Goal: Use online tool/utility: Utilize a website feature to perform a specific function

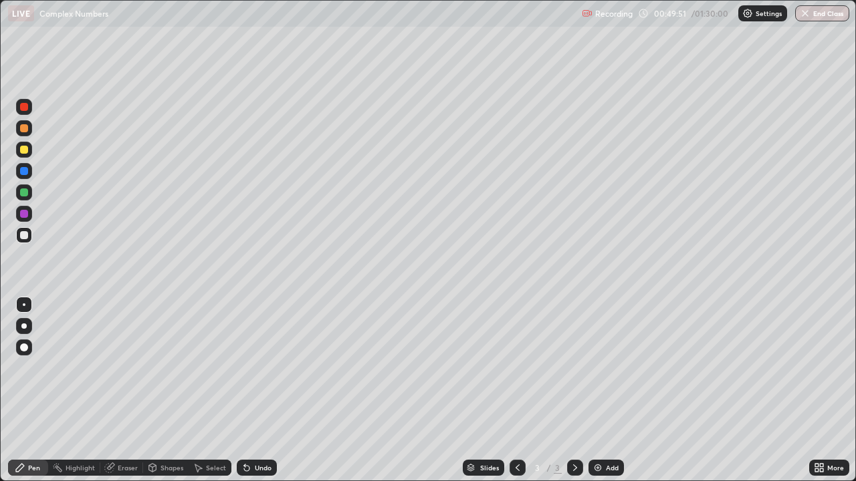
scroll to position [481, 856]
click at [25, 150] on div at bounding box center [24, 150] width 8 height 8
click at [21, 235] on div at bounding box center [24, 235] width 8 height 8
click at [23, 196] on div at bounding box center [24, 193] width 8 height 8
click at [27, 237] on div at bounding box center [24, 235] width 8 height 8
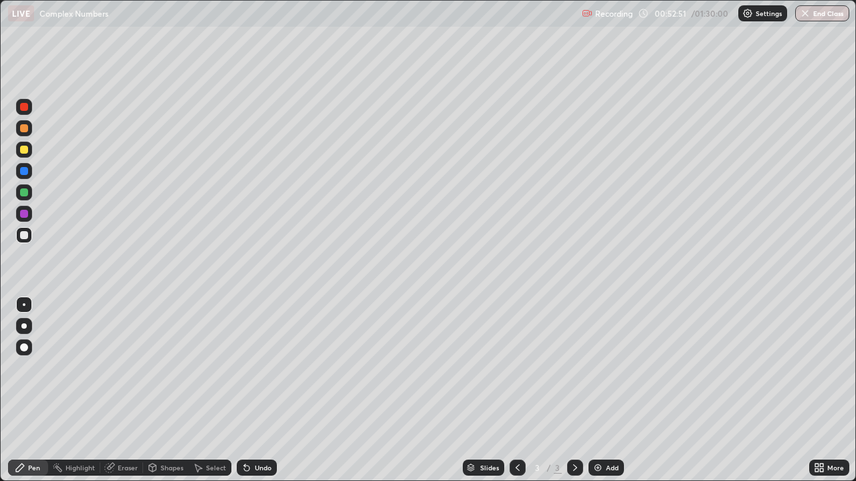
click at [263, 471] on div "Undo" at bounding box center [263, 468] width 17 height 7
click at [600, 467] on img at bounding box center [597, 468] width 11 height 11
click at [111, 469] on icon at bounding box center [109, 468] width 9 height 9
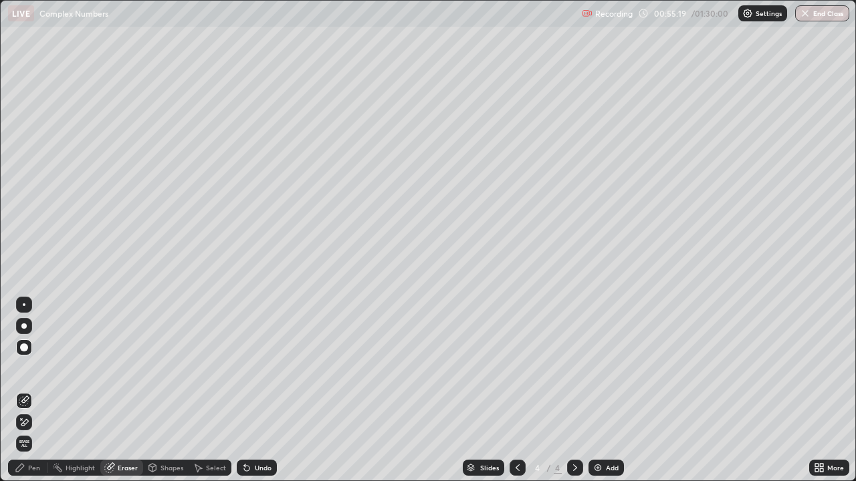
click at [32, 470] on div "Pen" at bounding box center [34, 468] width 12 height 7
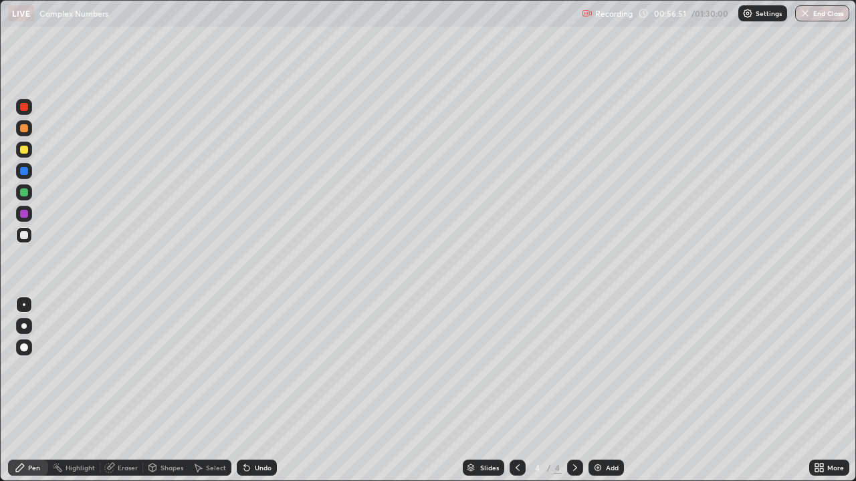
click at [25, 152] on div at bounding box center [24, 150] width 8 height 8
click at [25, 191] on div at bounding box center [24, 193] width 8 height 8
click at [22, 217] on div at bounding box center [24, 214] width 8 height 8
click at [263, 463] on div "Undo" at bounding box center [257, 468] width 40 height 16
click at [255, 468] on div "Undo" at bounding box center [263, 468] width 17 height 7
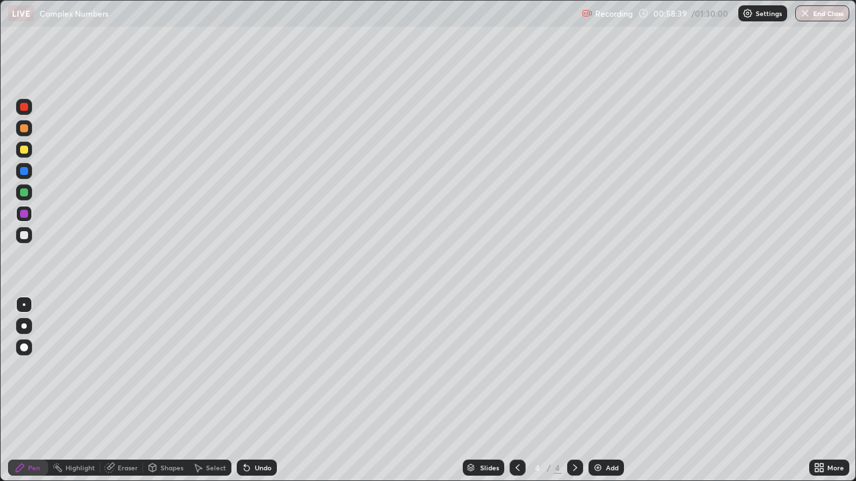
click at [257, 469] on div "Undo" at bounding box center [263, 468] width 17 height 7
click at [23, 235] on div at bounding box center [24, 235] width 8 height 8
click at [24, 194] on div at bounding box center [24, 193] width 8 height 8
click at [23, 236] on div at bounding box center [24, 235] width 8 height 8
click at [602, 470] on div "Add" at bounding box center [605, 468] width 35 height 16
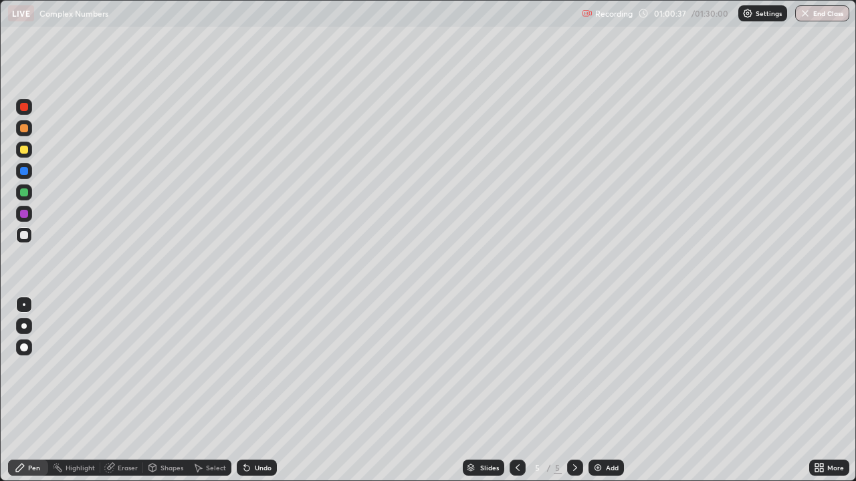
click at [23, 152] on div at bounding box center [24, 150] width 8 height 8
click at [249, 466] on icon at bounding box center [246, 468] width 11 height 11
click at [27, 238] on div at bounding box center [24, 235] width 8 height 8
click at [25, 195] on div at bounding box center [24, 193] width 8 height 8
click at [21, 237] on div at bounding box center [24, 235] width 8 height 8
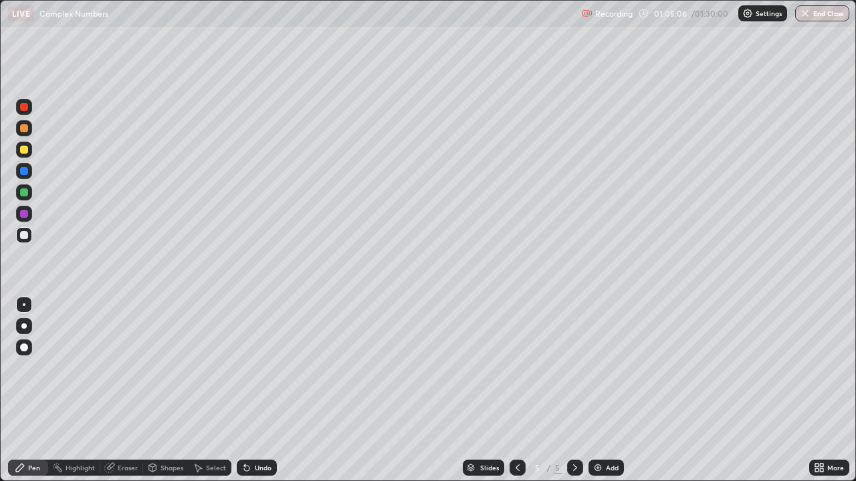
click at [256, 470] on div "Undo" at bounding box center [263, 468] width 17 height 7
click at [23, 152] on div at bounding box center [24, 150] width 8 height 8
click at [255, 473] on div "Undo" at bounding box center [257, 468] width 40 height 16
click at [21, 238] on div at bounding box center [24, 235] width 8 height 8
click at [606, 467] on div "Add" at bounding box center [612, 468] width 13 height 7
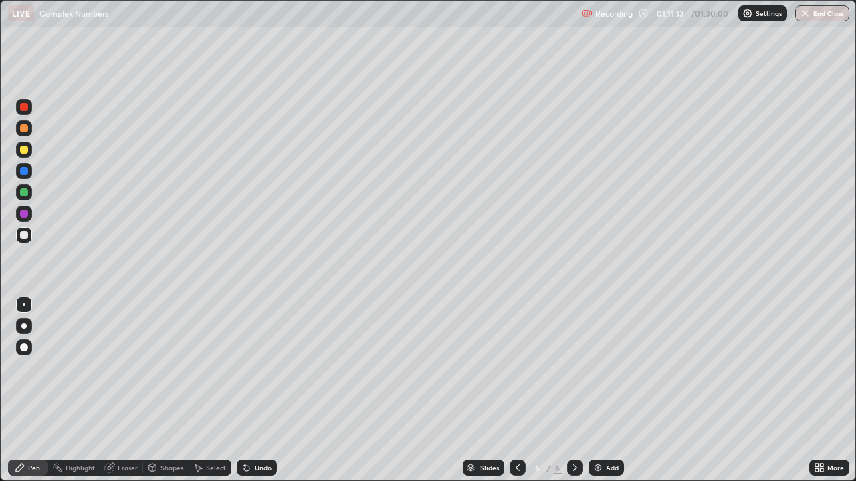
click at [24, 150] on div at bounding box center [24, 150] width 8 height 8
click at [25, 235] on div at bounding box center [24, 235] width 8 height 8
click at [25, 189] on div at bounding box center [24, 193] width 8 height 8
click at [26, 237] on div at bounding box center [24, 235] width 8 height 8
click at [118, 469] on div "Eraser" at bounding box center [128, 468] width 20 height 7
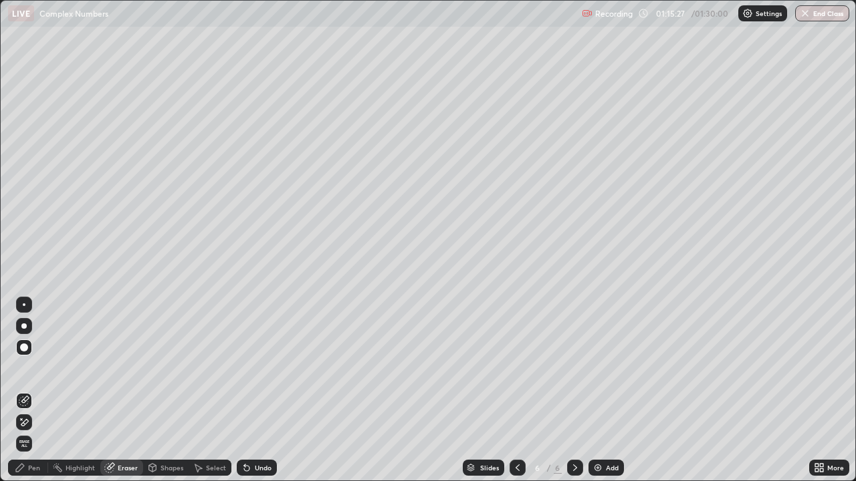
click at [27, 471] on div "Pen" at bounding box center [28, 468] width 40 height 16
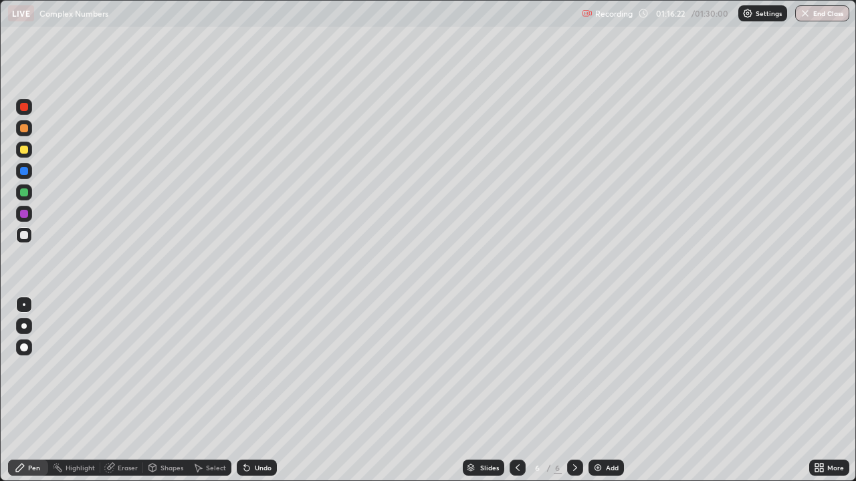
click at [596, 467] on img at bounding box center [597, 468] width 11 height 11
click at [26, 152] on div at bounding box center [24, 150] width 8 height 8
click at [25, 233] on div at bounding box center [24, 235] width 8 height 8
click at [518, 468] on icon at bounding box center [517, 468] width 11 height 11
click at [567, 463] on div at bounding box center [575, 468] width 16 height 27
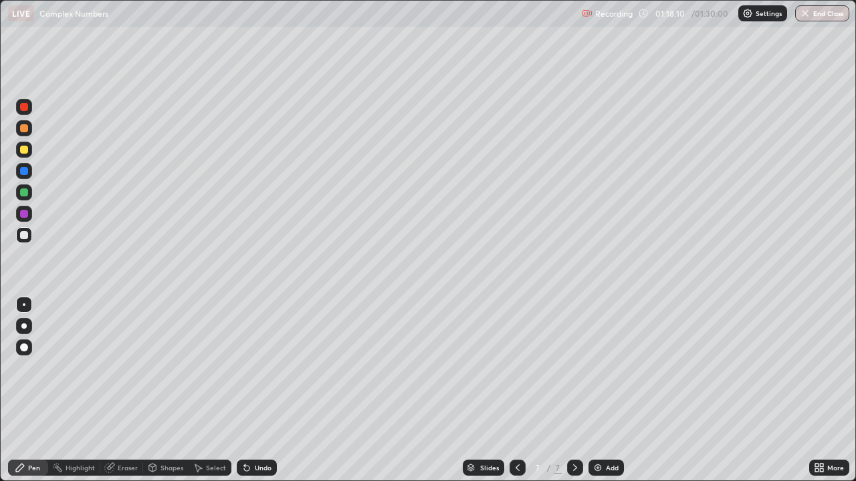
click at [25, 152] on div at bounding box center [24, 150] width 8 height 8
click at [120, 471] on div "Eraser" at bounding box center [128, 468] width 20 height 7
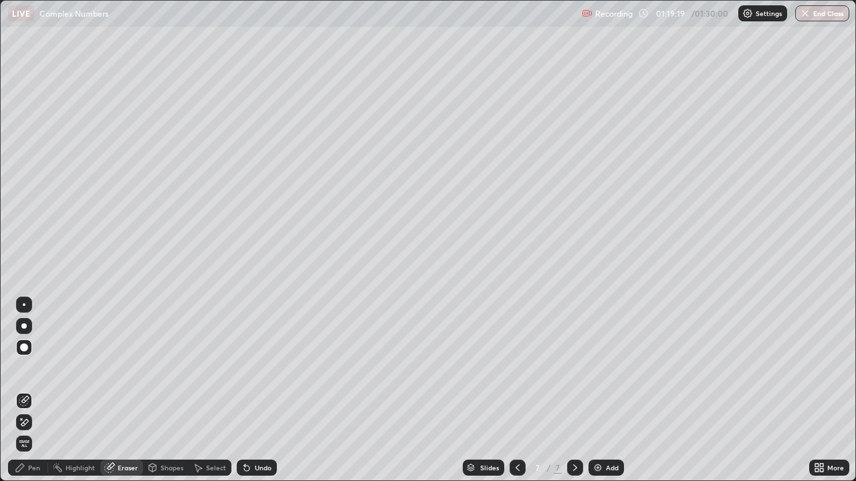
click at [29, 470] on div "Pen" at bounding box center [34, 468] width 12 height 7
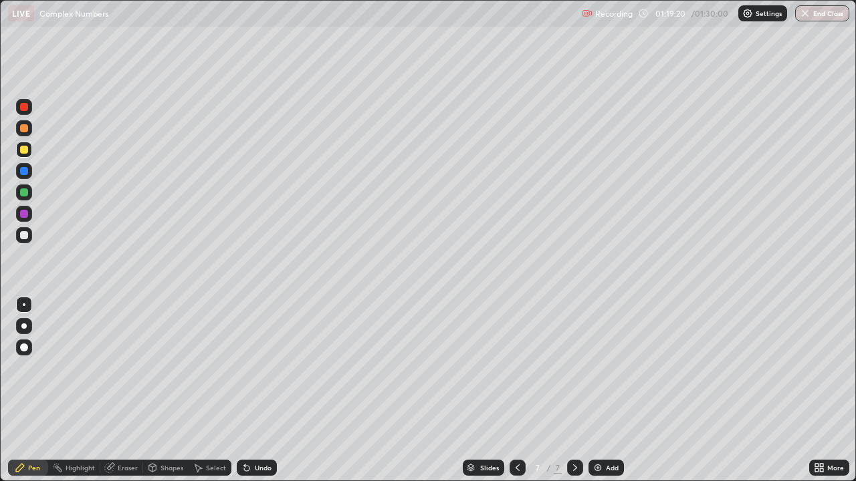
click at [595, 468] on img at bounding box center [597, 468] width 11 height 11
click at [24, 193] on div at bounding box center [24, 193] width 8 height 8
click at [25, 238] on div at bounding box center [24, 235] width 8 height 8
click at [25, 217] on div at bounding box center [24, 214] width 8 height 8
click at [25, 241] on div at bounding box center [24, 235] width 16 height 16
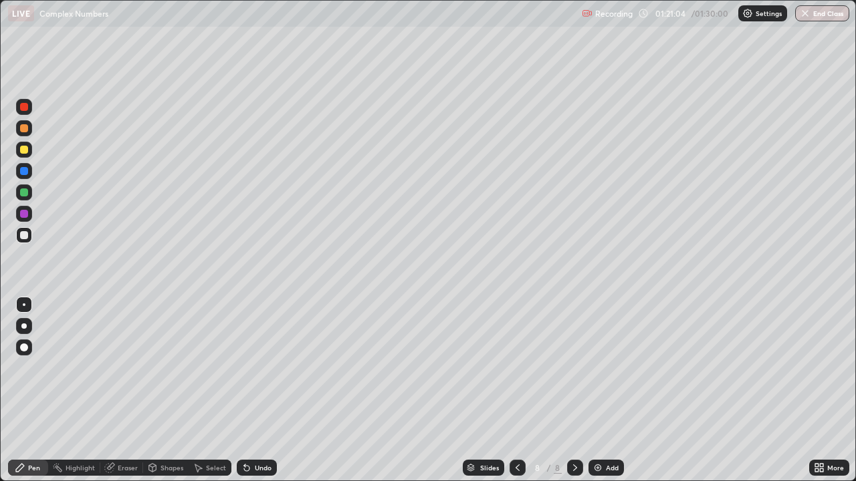
click at [255, 469] on div "Undo" at bounding box center [263, 468] width 17 height 7
click at [27, 152] on div at bounding box center [24, 150] width 8 height 8
click at [114, 471] on icon at bounding box center [109, 468] width 11 height 11
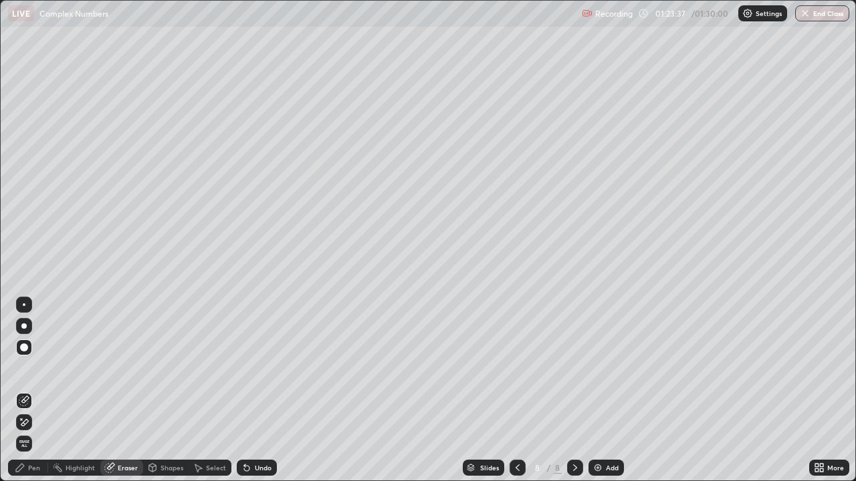
click at [34, 468] on div "Pen" at bounding box center [34, 468] width 12 height 7
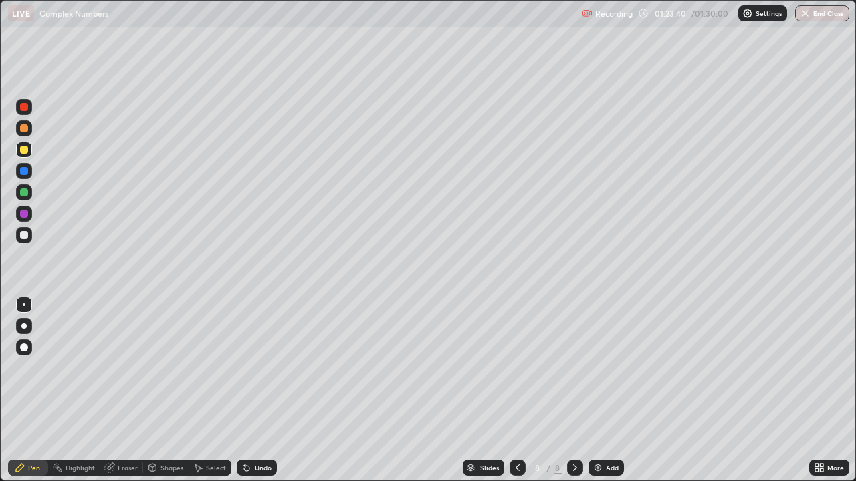
click at [123, 469] on div "Eraser" at bounding box center [128, 468] width 20 height 7
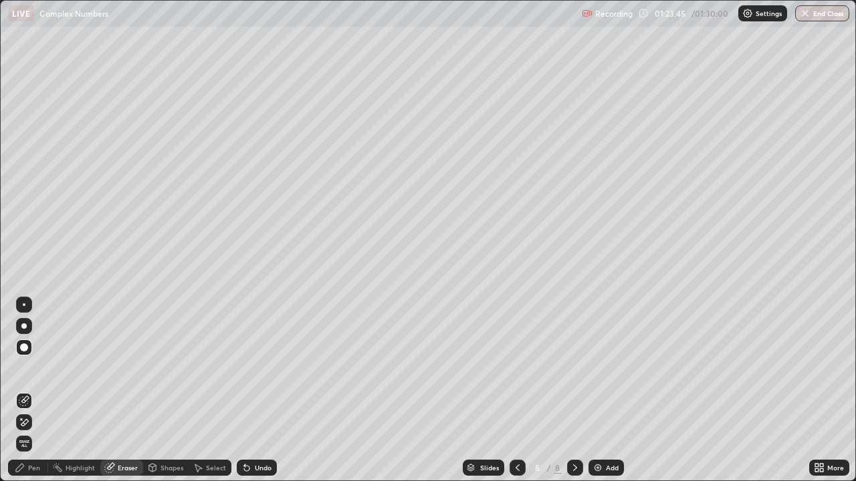
click at [37, 469] on div "Pen" at bounding box center [34, 468] width 12 height 7
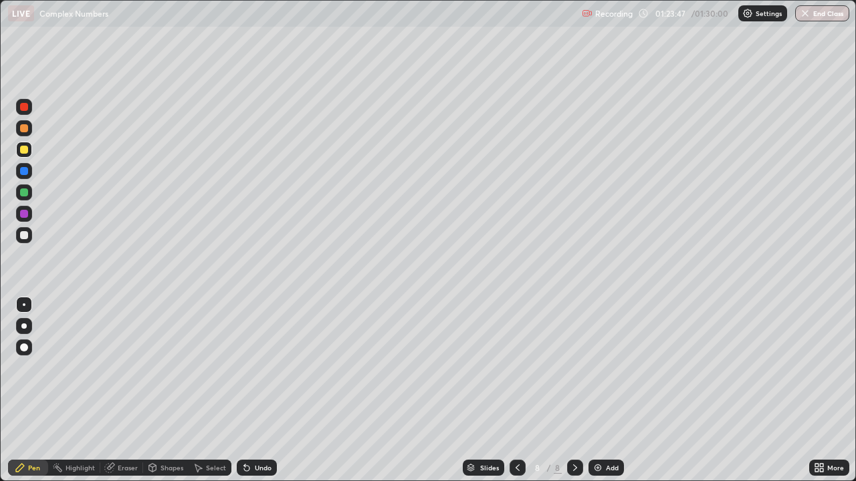
click at [25, 237] on div at bounding box center [24, 235] width 8 height 8
click at [596, 465] on img at bounding box center [597, 468] width 11 height 11
click at [24, 153] on div at bounding box center [24, 150] width 8 height 8
click at [244, 467] on icon at bounding box center [246, 468] width 5 height 5
click at [245, 469] on icon at bounding box center [246, 468] width 5 height 5
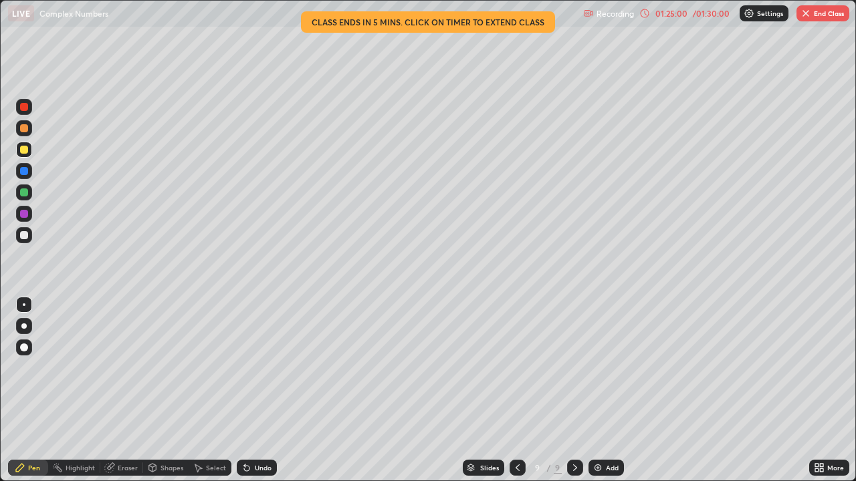
click at [251, 471] on div "Undo" at bounding box center [257, 468] width 40 height 16
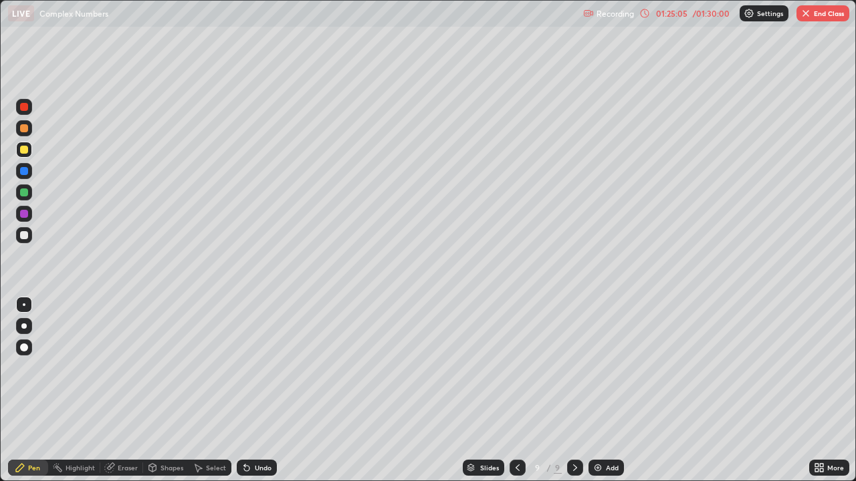
click at [246, 467] on icon at bounding box center [246, 468] width 5 height 5
click at [249, 469] on icon at bounding box center [246, 468] width 11 height 11
click at [26, 239] on div at bounding box center [24, 235] width 8 height 8
click at [600, 470] on img at bounding box center [597, 468] width 11 height 11
click at [21, 152] on div at bounding box center [24, 150] width 8 height 8
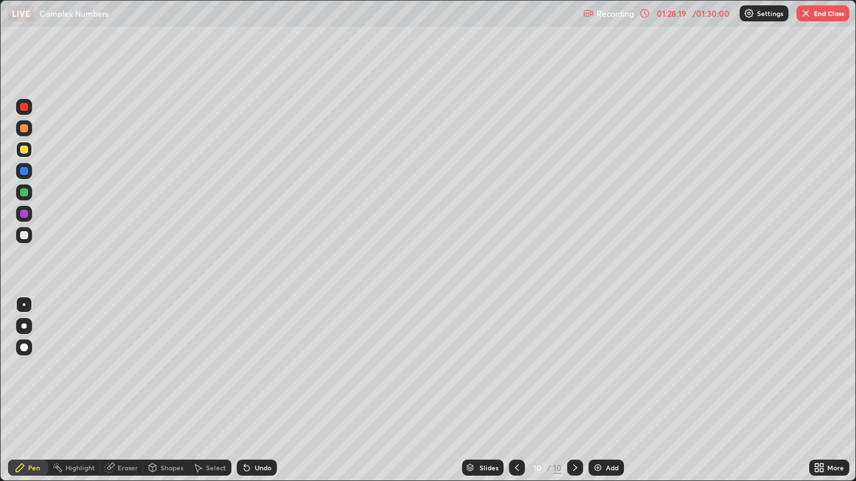
click at [23, 130] on div at bounding box center [24, 128] width 8 height 8
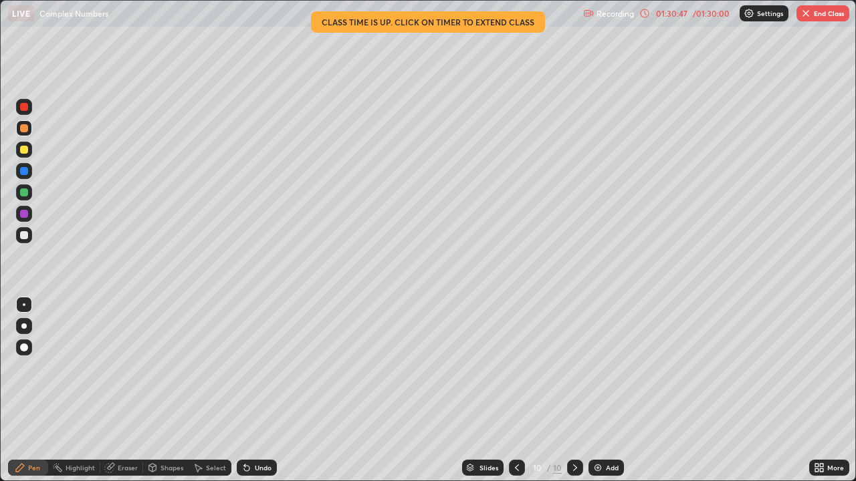
click at [24, 235] on div at bounding box center [24, 235] width 8 height 8
click at [25, 192] on div at bounding box center [24, 193] width 8 height 8
click at [22, 231] on div at bounding box center [24, 235] width 8 height 8
click at [257, 467] on div "Undo" at bounding box center [263, 468] width 17 height 7
click at [120, 472] on div "Eraser" at bounding box center [121, 468] width 43 height 16
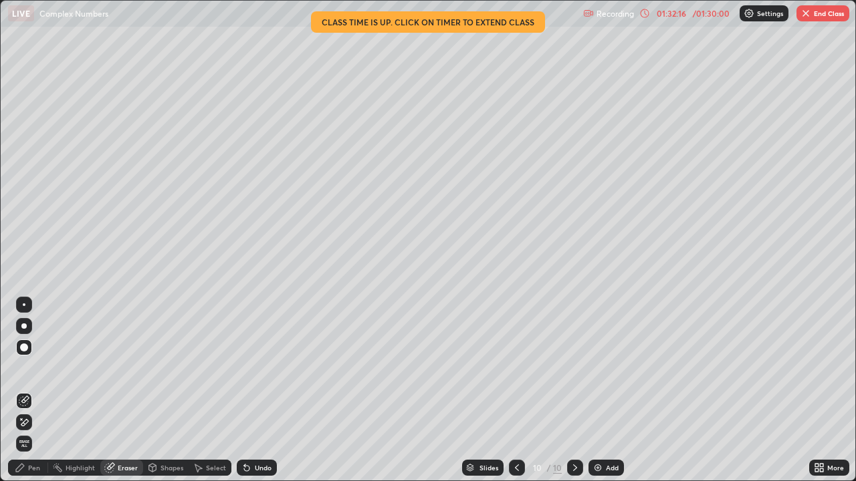
click at [29, 466] on div "Pen" at bounding box center [34, 468] width 12 height 7
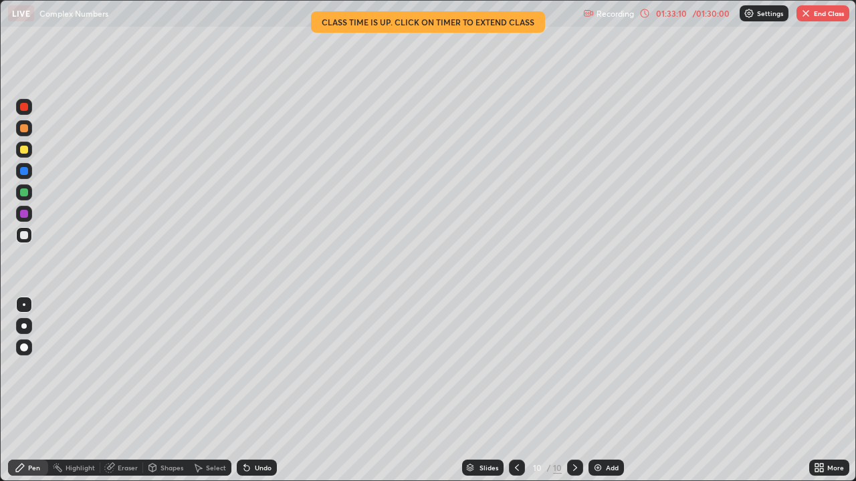
click at [251, 469] on div "Undo" at bounding box center [257, 468] width 40 height 16
click at [255, 475] on div "Undo" at bounding box center [257, 468] width 40 height 16
click at [257, 475] on div "Undo" at bounding box center [257, 468] width 40 height 16
click at [253, 473] on div "Undo" at bounding box center [257, 468] width 40 height 16
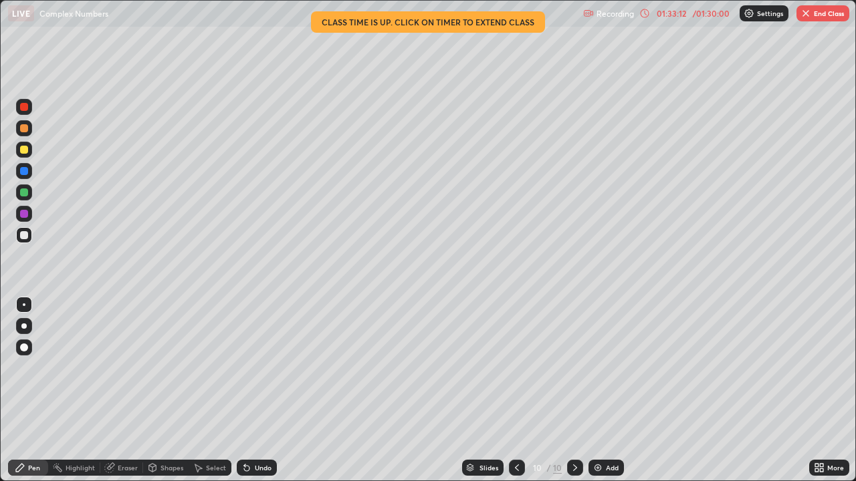
click at [257, 469] on div "Undo" at bounding box center [263, 468] width 17 height 7
click at [255, 470] on div "Undo" at bounding box center [263, 468] width 17 height 7
click at [599, 473] on div "Add" at bounding box center [605, 468] width 35 height 16
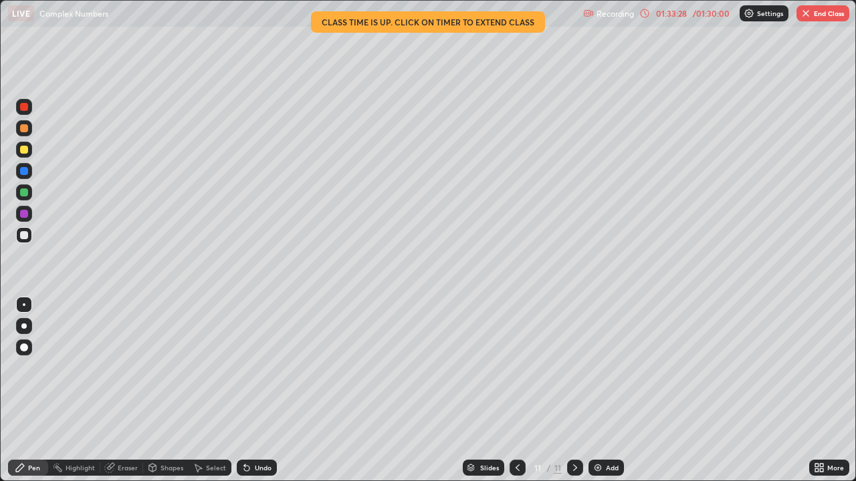
click at [515, 463] on icon at bounding box center [517, 468] width 11 height 11
click at [831, 15] on button "End Class" at bounding box center [822, 13] width 53 height 16
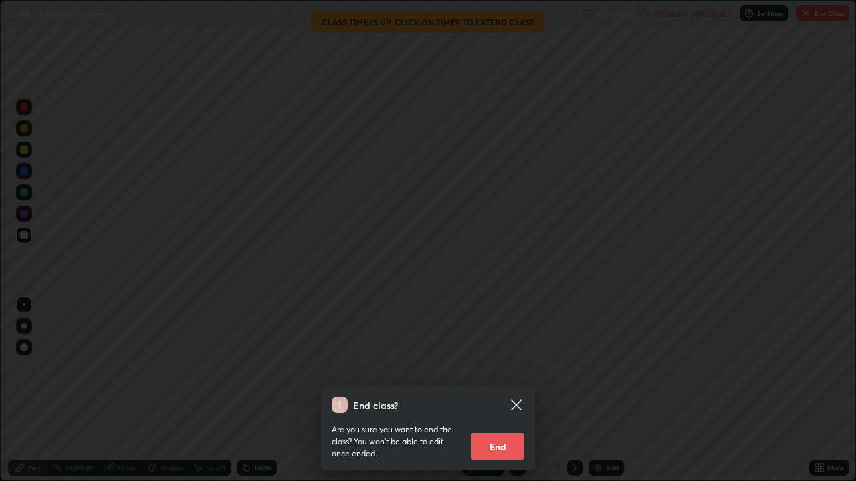
click at [503, 445] on button "End" at bounding box center [497, 446] width 53 height 27
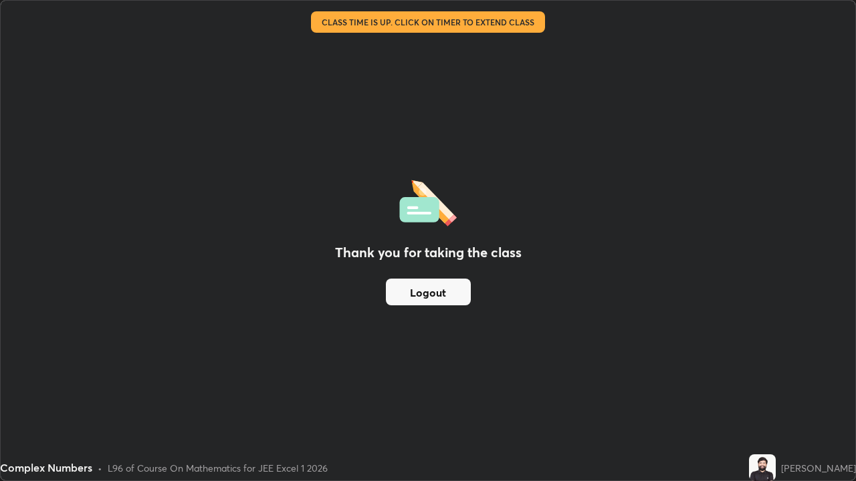
click at [432, 293] on button "Logout" at bounding box center [428, 292] width 85 height 27
